Goal: Find specific page/section: Find specific page/section

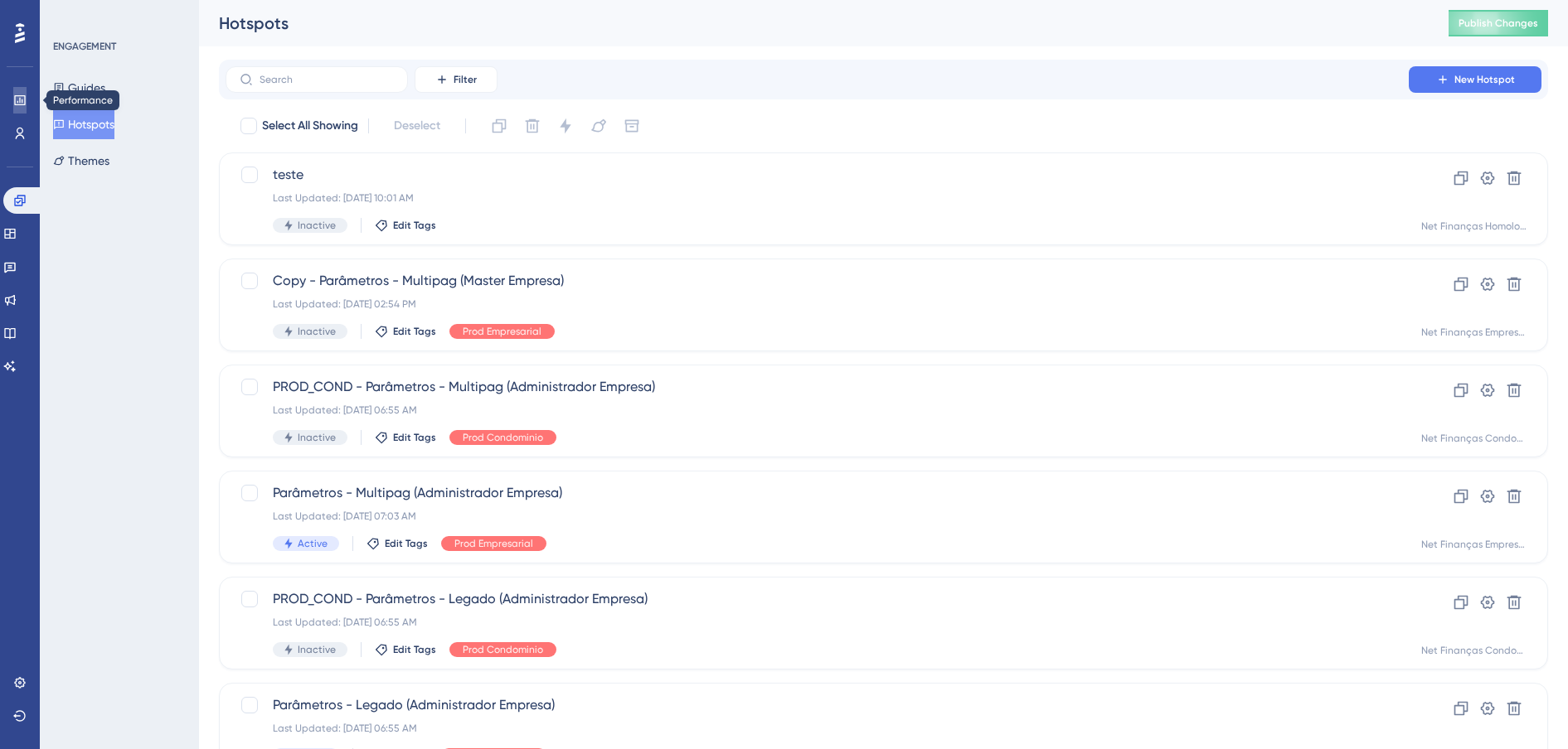
click at [15, 103] on icon at bounding box center [20, 100] width 11 height 10
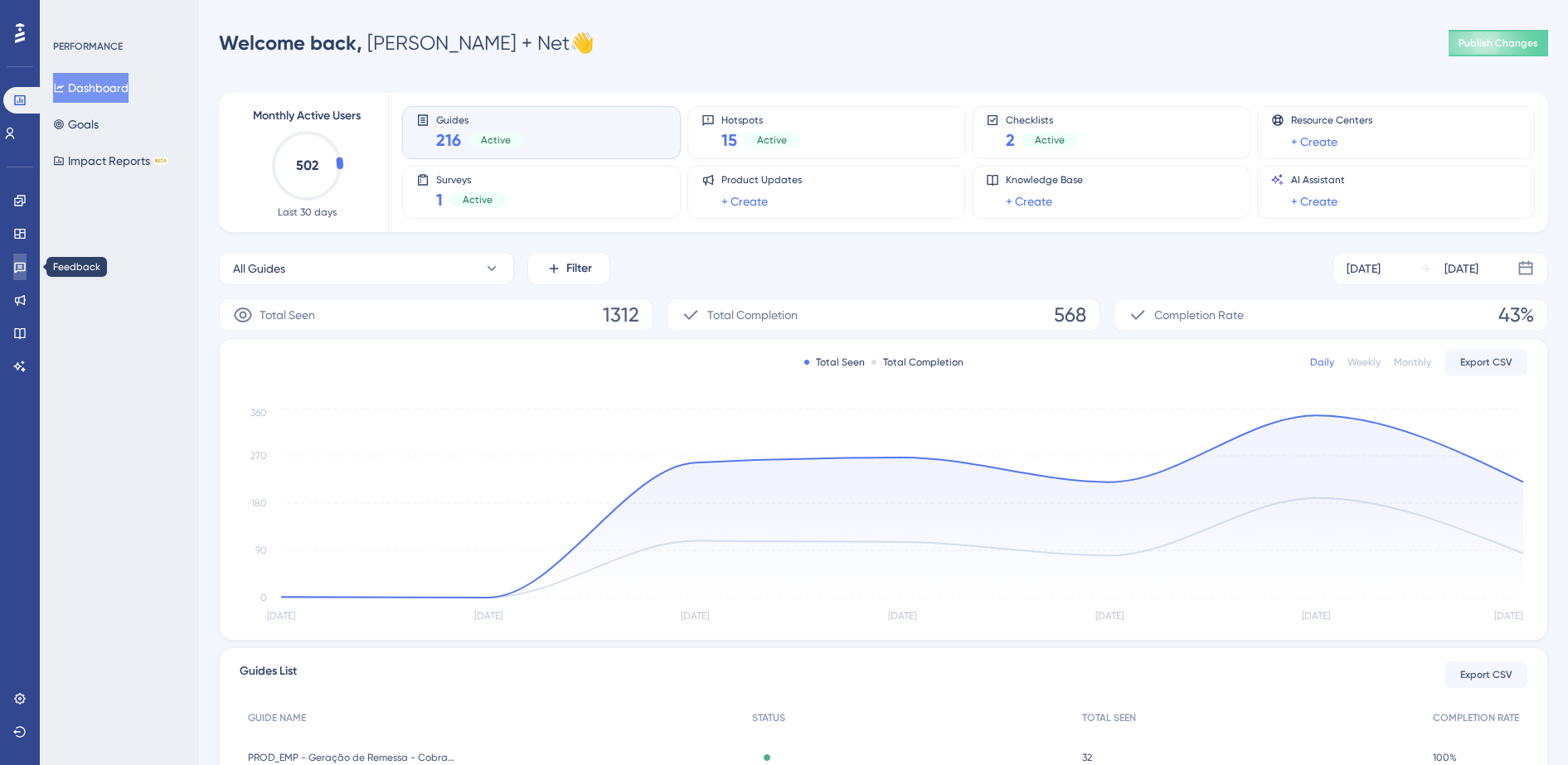
click at [19, 268] on icon at bounding box center [20, 268] width 12 height 11
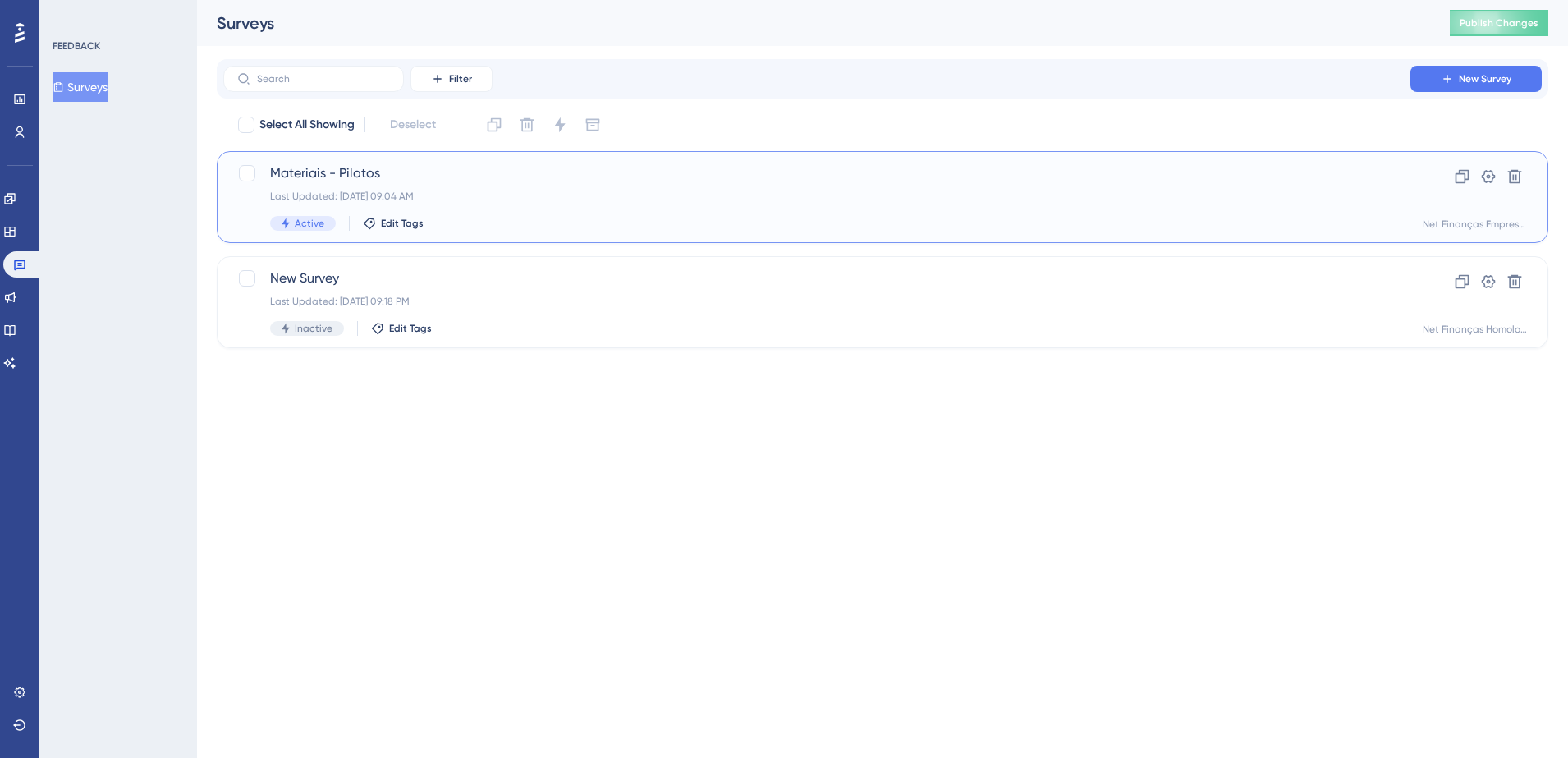
click at [536, 200] on div "Last Updated: [DATE] 09:04 AM" at bounding box center [817, 196] width 1094 height 13
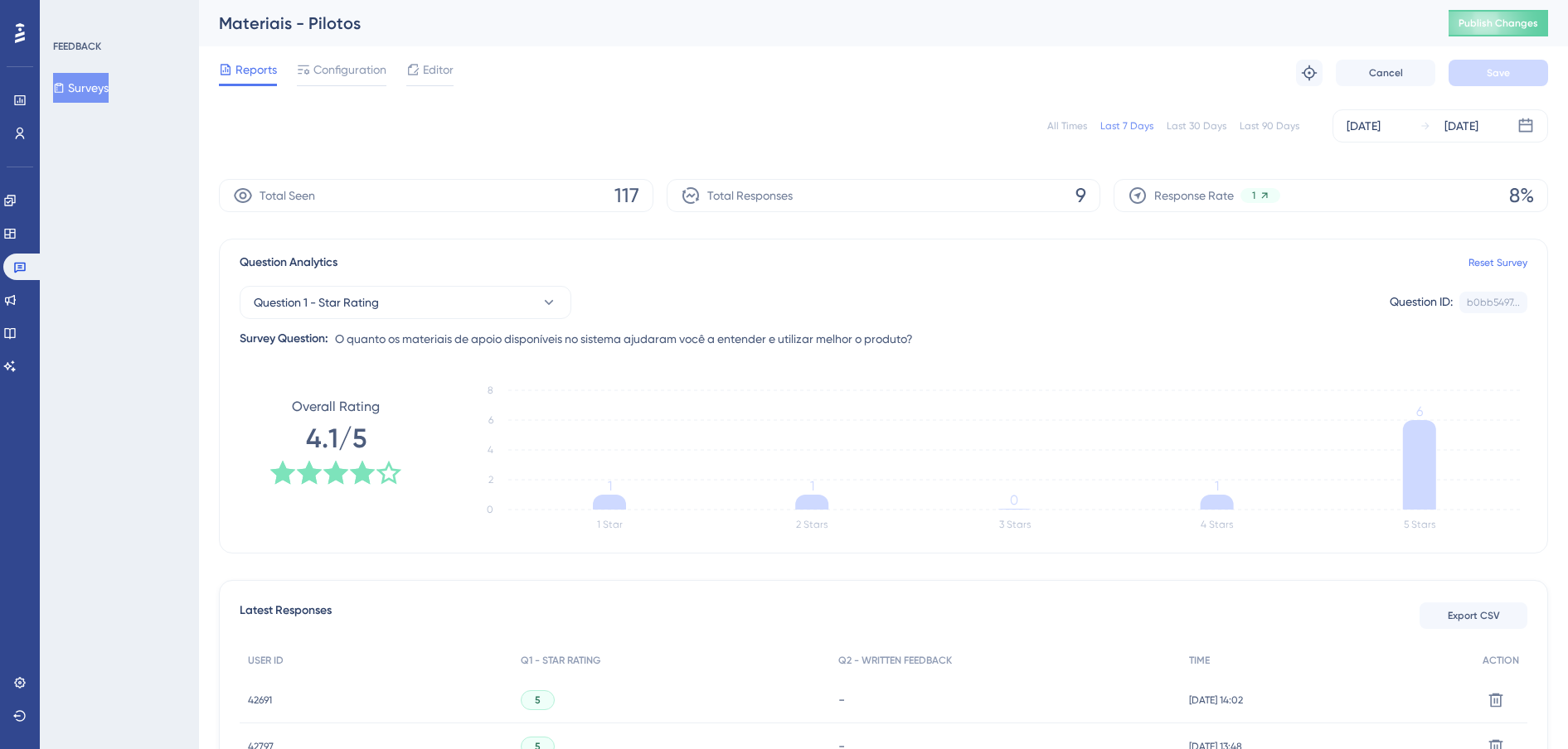
click at [1078, 125] on div "All Times" at bounding box center [1066, 126] width 40 height 13
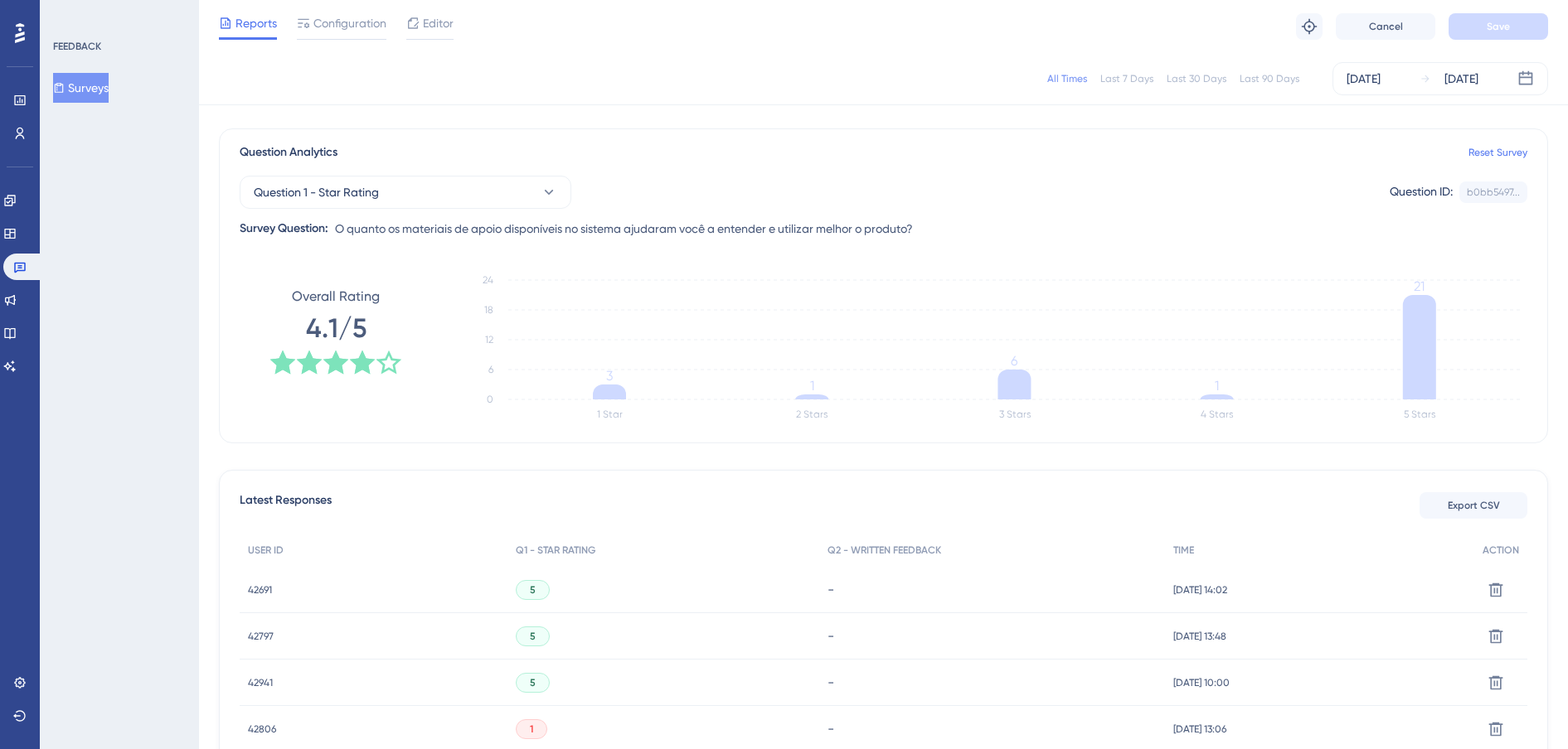
scroll to position [311, 0]
